Goal: Navigation & Orientation: Find specific page/section

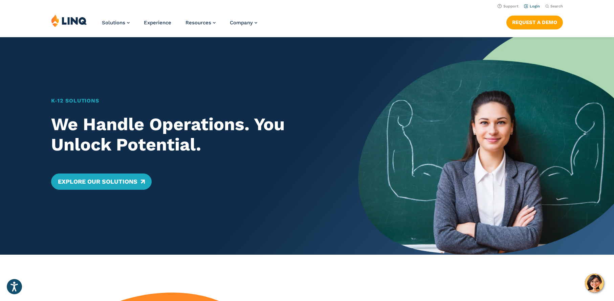
click at [532, 6] on link "Login" at bounding box center [532, 6] width 16 height 4
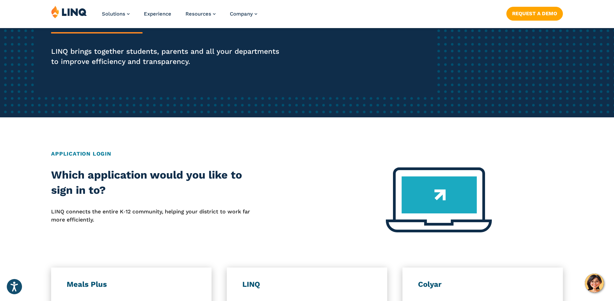
scroll to position [244, 0]
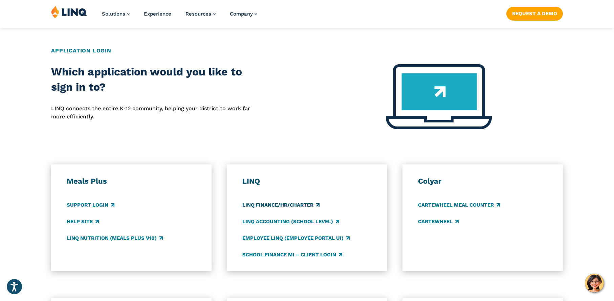
click at [273, 207] on link "LINQ Finance/HR/Charter" at bounding box center [280, 204] width 77 height 7
